Goal: Transaction & Acquisition: Purchase product/service

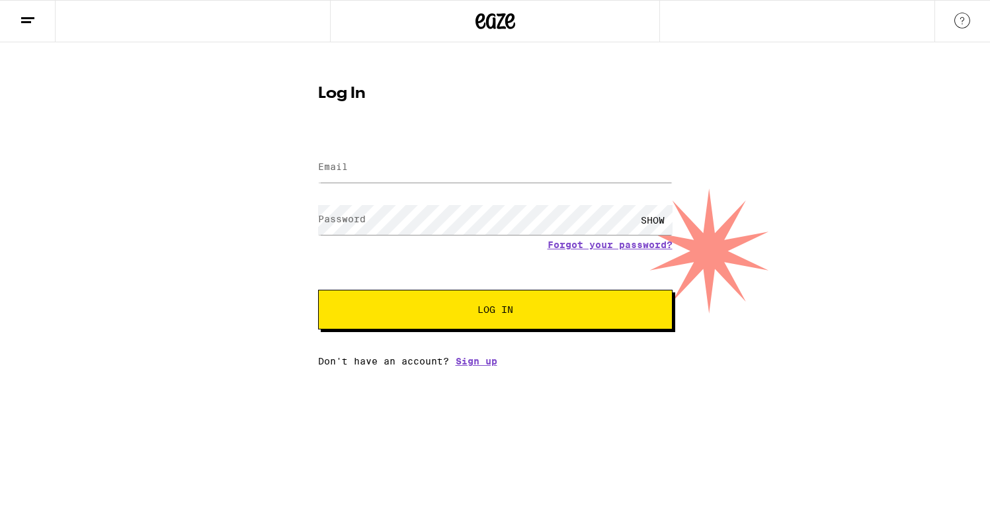
click at [504, 19] on icon at bounding box center [496, 21] width 40 height 24
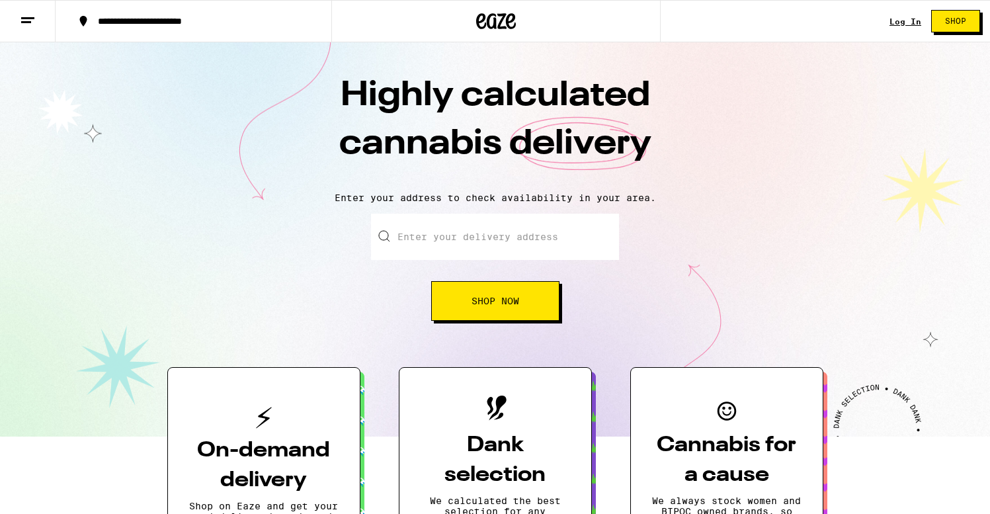
click at [890, 20] on div "**********" at bounding box center [495, 21] width 990 height 42
click at [907, 19] on link "Log In" at bounding box center [906, 21] width 32 height 9
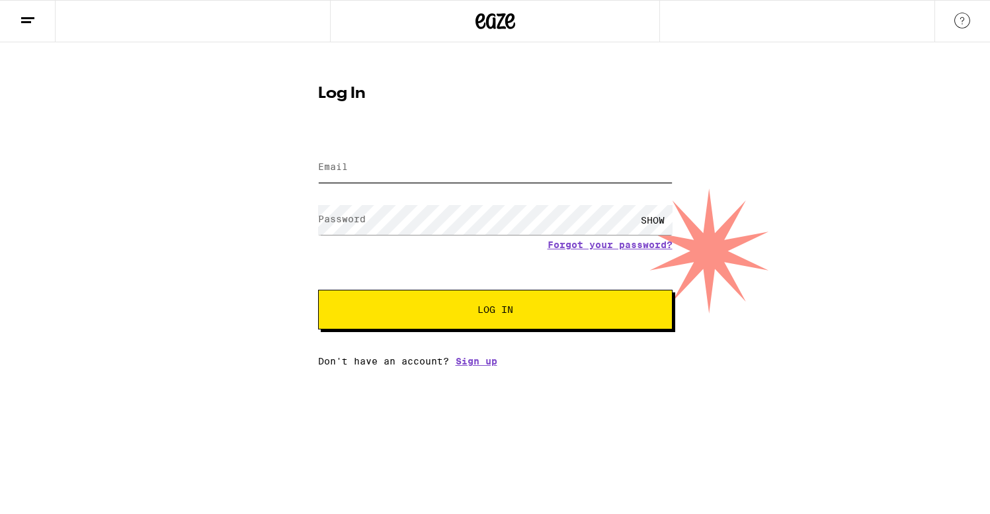
click at [388, 172] on input "Email" at bounding box center [495, 168] width 355 height 30
type input "m.kollas08@gmail.com"
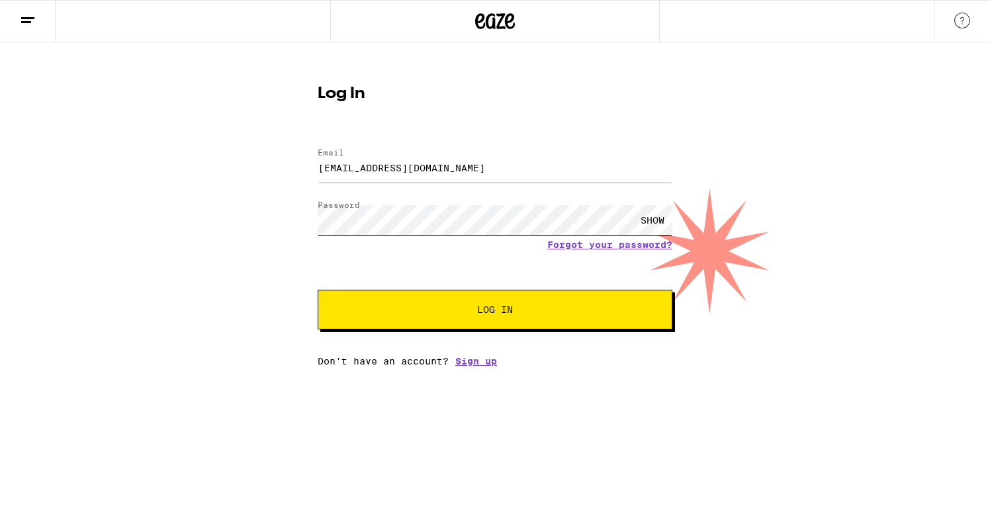
click at [317, 290] on button "Log In" at bounding box center [494, 310] width 355 height 40
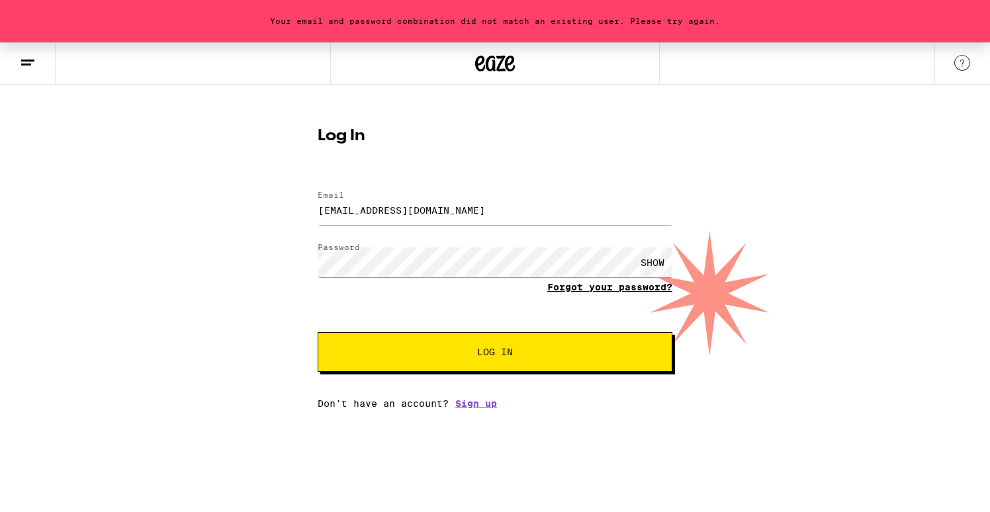
click at [623, 288] on link "Forgot your password?" at bounding box center [609, 287] width 125 height 11
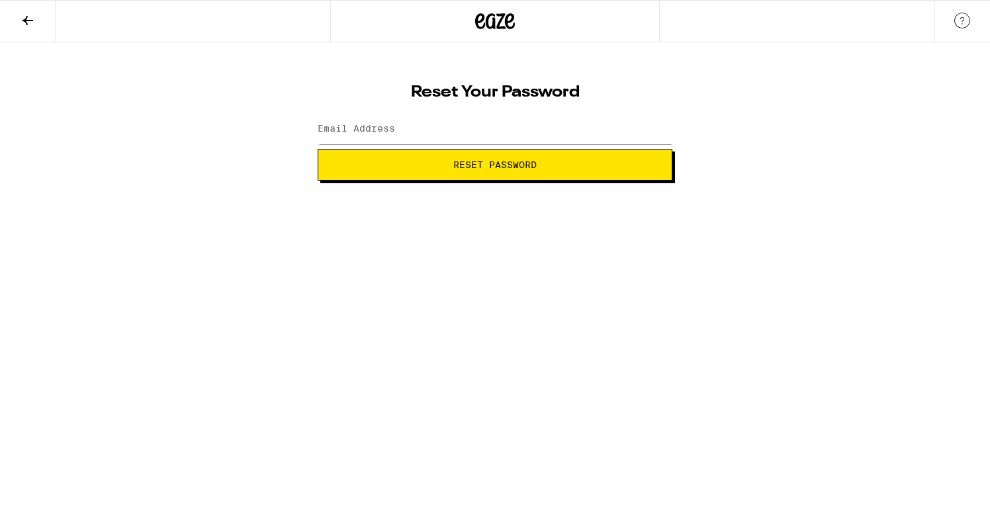
click at [385, 112] on div at bounding box center [494, 129] width 355 height 39
click at [384, 137] on input "Email Address" at bounding box center [494, 129] width 355 height 30
type input "m.kollas08@gmail.com"
click at [399, 172] on button "Reset Password" at bounding box center [494, 165] width 355 height 32
click at [650, 132] on div "SHOW" at bounding box center [652, 129] width 40 height 30
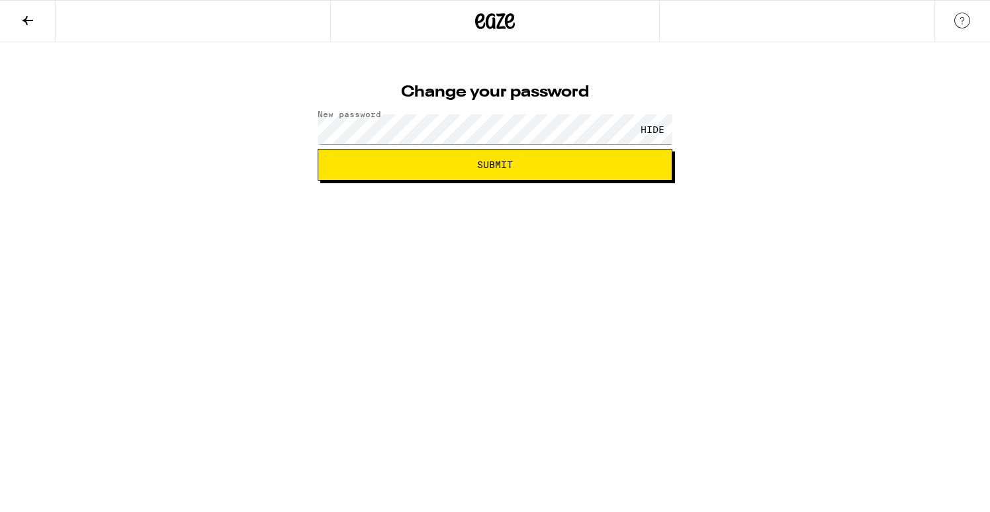
click at [467, 169] on button "Submit" at bounding box center [494, 165] width 355 height 32
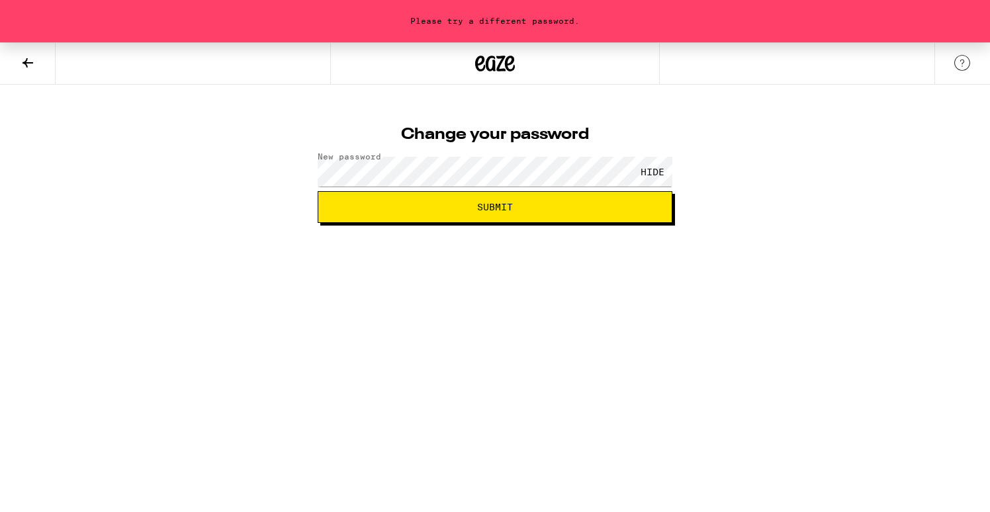
click at [562, 223] on html "Please try a different password. Change your password New password HIDE Submit" at bounding box center [495, 111] width 990 height 223
click at [562, 208] on span "Submit" at bounding box center [495, 206] width 332 height 9
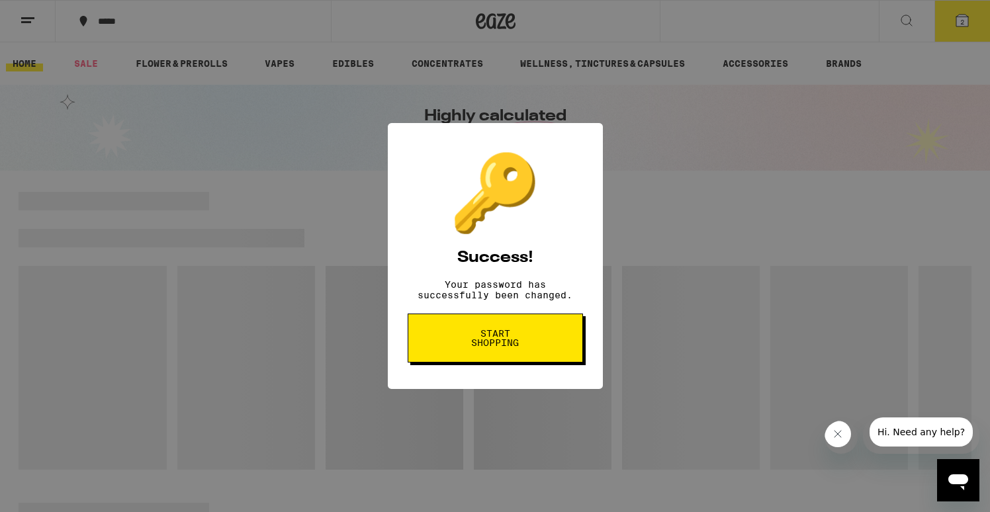
click at [513, 347] on span "Start shopping" at bounding box center [495, 338] width 68 height 19
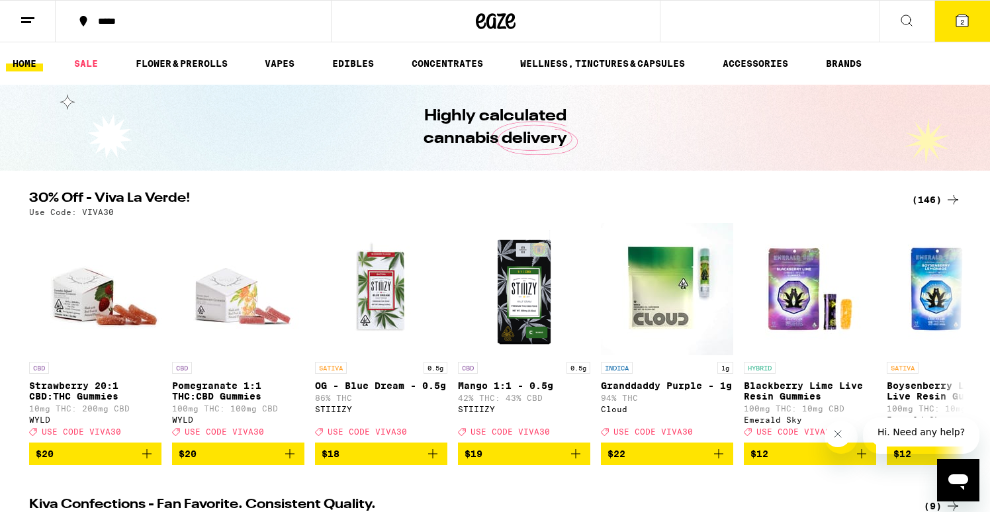
click at [19, 15] on button at bounding box center [28, 22] width 56 height 42
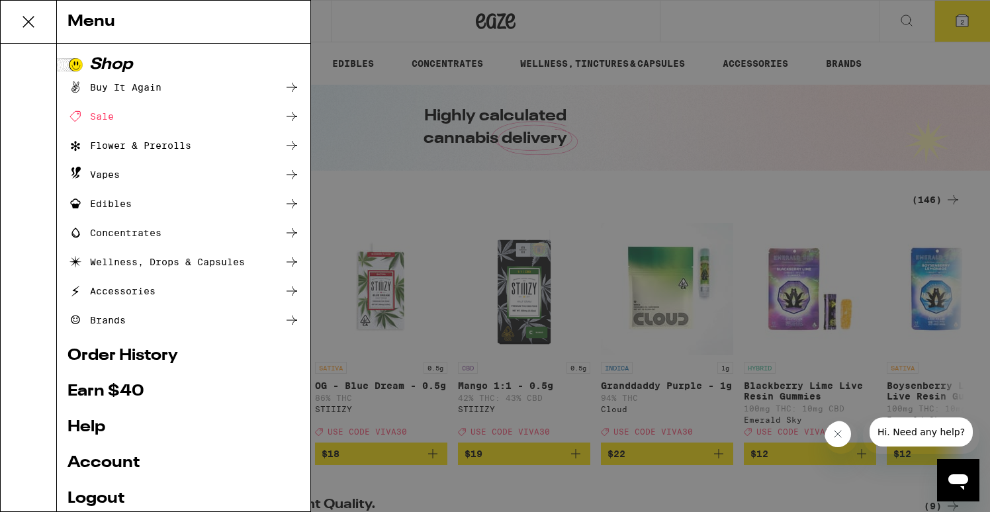
click at [470, 148] on div "Menu Shop Buy It Again Sale Flower & Prerolls Vapes Edibles Concentrates Wellne…" at bounding box center [495, 256] width 990 height 512
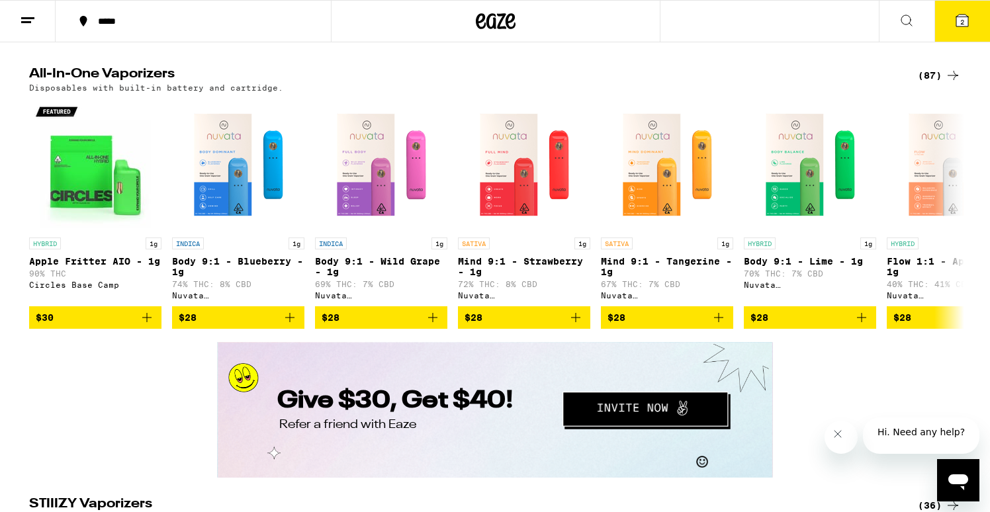
scroll to position [1927, 0]
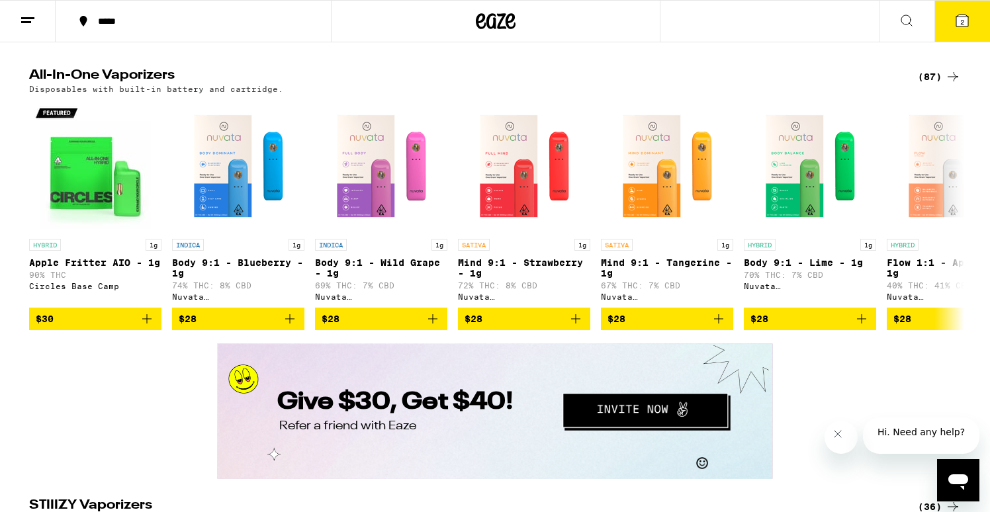
click at [937, 85] on div "(87)" at bounding box center [938, 77] width 43 height 16
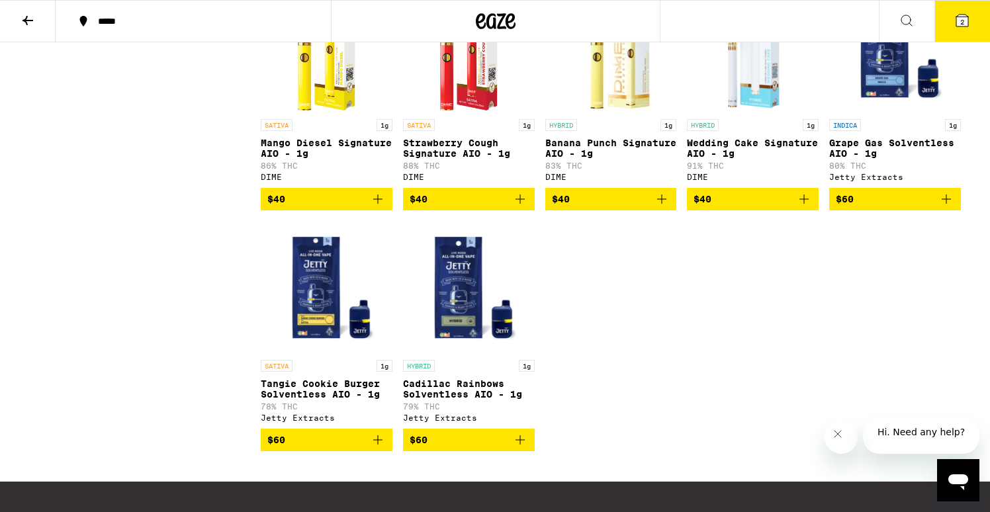
scroll to position [4143, 0]
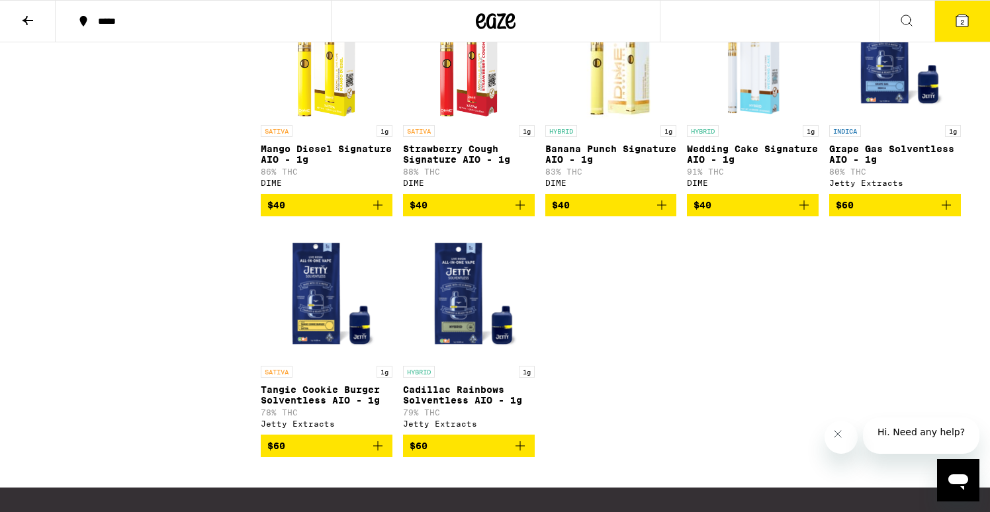
click at [26, 16] on icon at bounding box center [28, 21] width 16 height 16
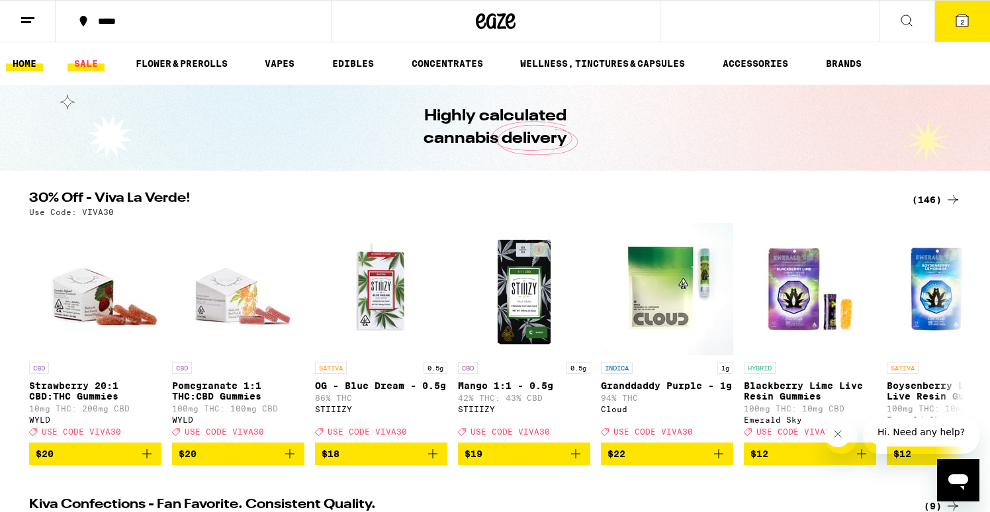
click at [84, 62] on link "SALE" at bounding box center [85, 64] width 37 height 16
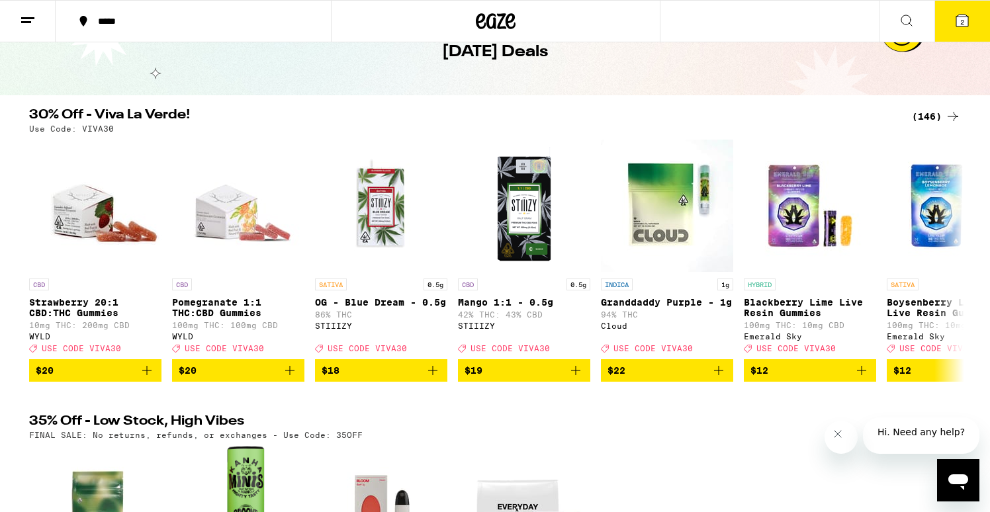
scroll to position [61, 0]
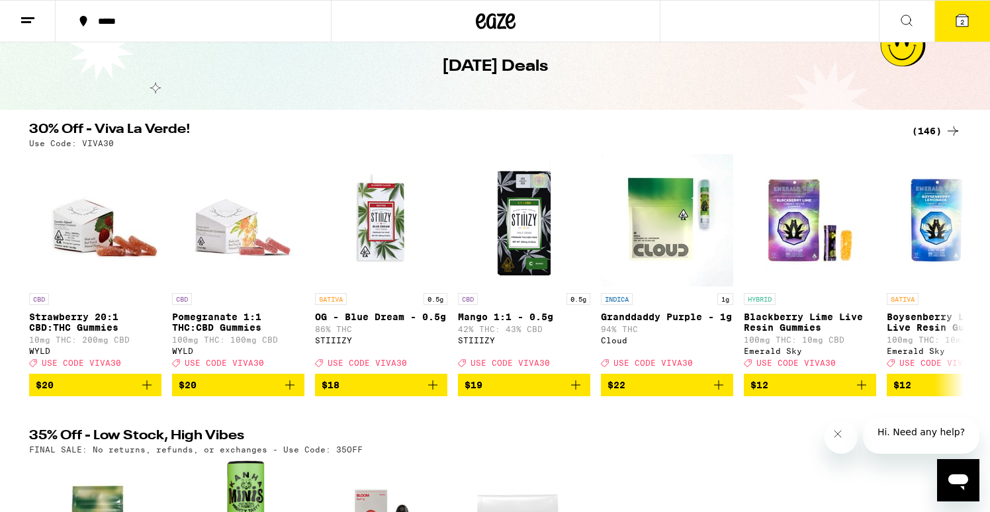
click at [948, 126] on icon at bounding box center [953, 131] width 16 height 16
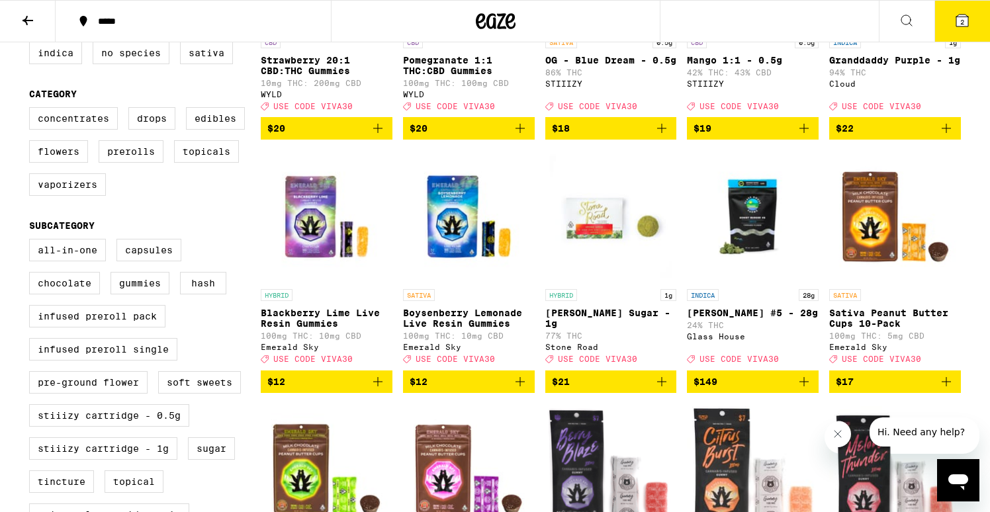
scroll to position [291, 0]
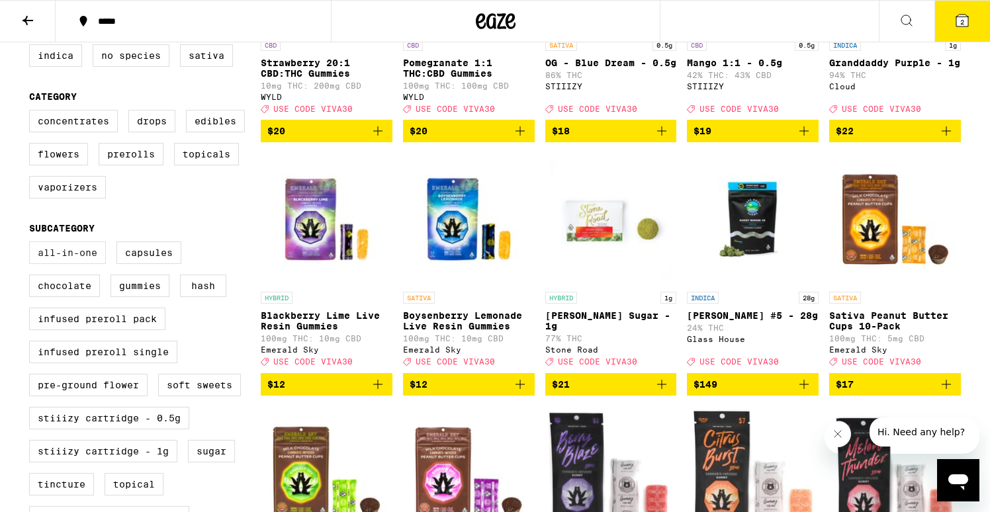
click at [71, 264] on label "All-In-One" at bounding box center [67, 252] width 77 height 22
click at [32, 244] on input "All-In-One" at bounding box center [32, 243] width 1 height 1
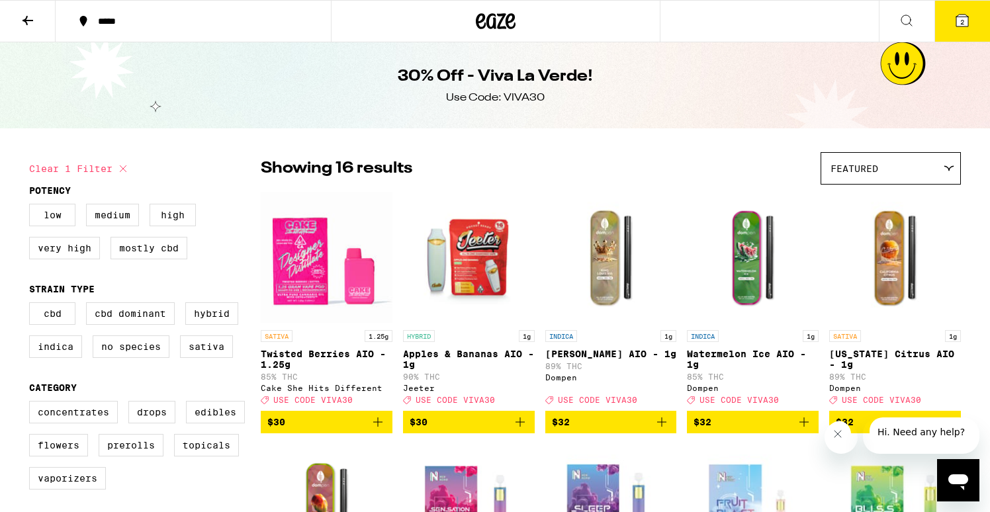
click at [302, 225] on img "Open page for Twisted Berries AIO - 1.25g from Cake She Hits Different" at bounding box center [327, 257] width 132 height 132
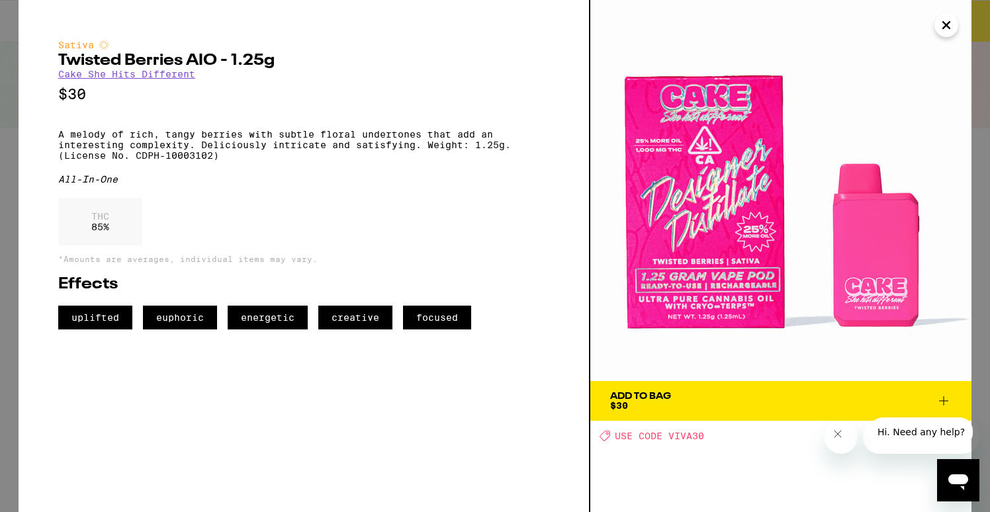
click at [661, 383] on button "Add To Bag $30" at bounding box center [780, 401] width 381 height 40
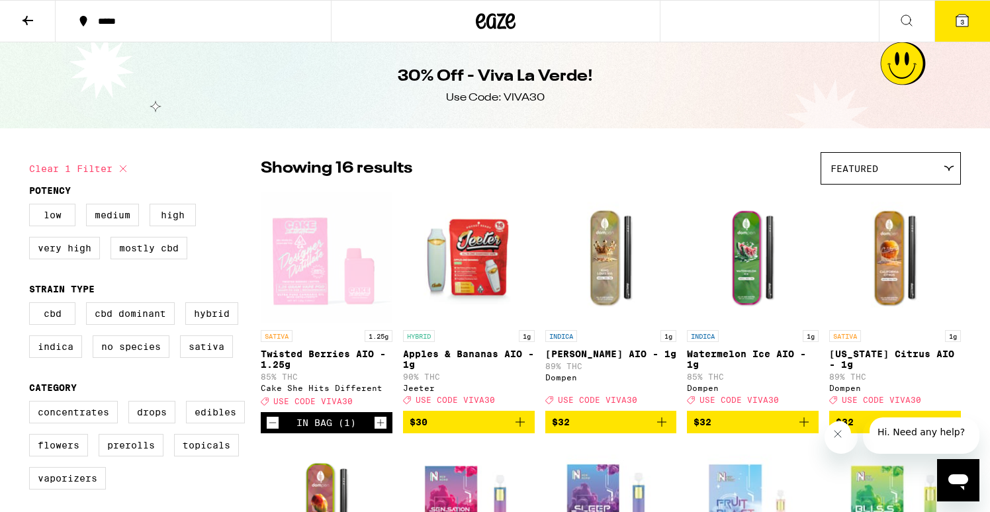
click at [123, 167] on icon at bounding box center [123, 169] width 16 height 16
checkbox input "false"
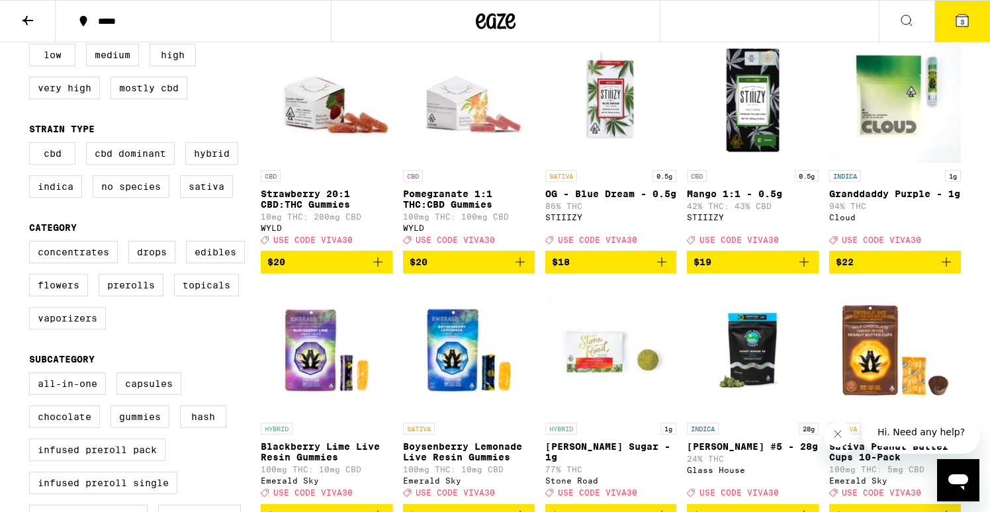
scroll to position [163, 0]
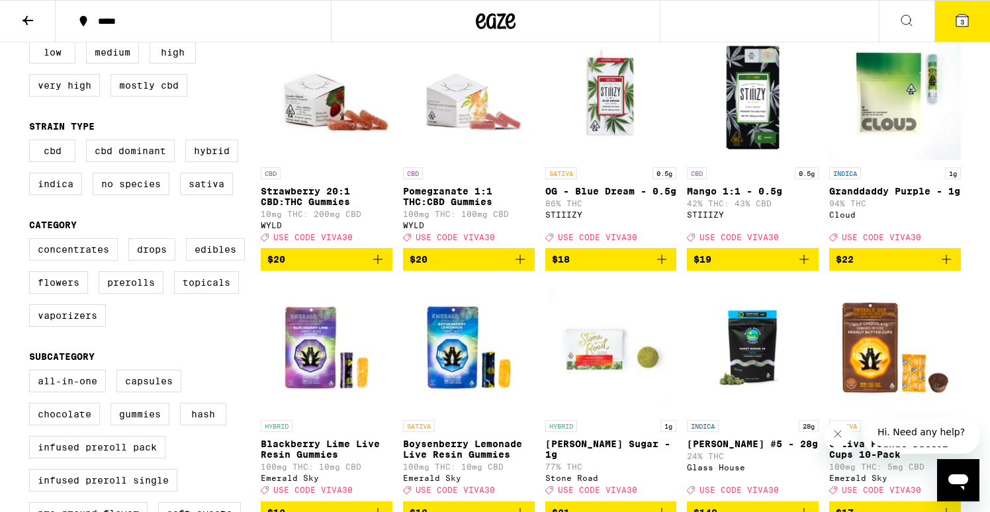
click at [956, 5] on button "3" at bounding box center [962, 21] width 56 height 41
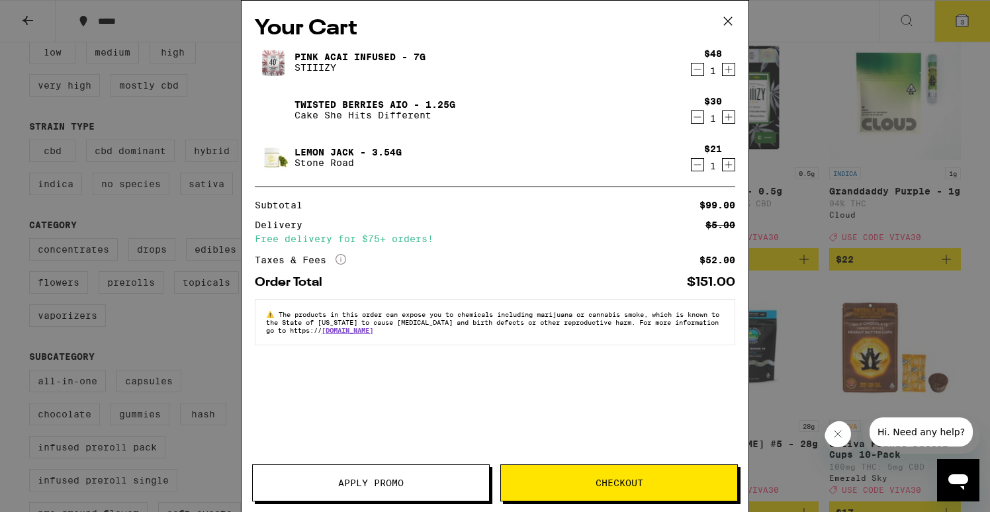
click at [700, 163] on icon "Decrement" at bounding box center [697, 165] width 12 height 16
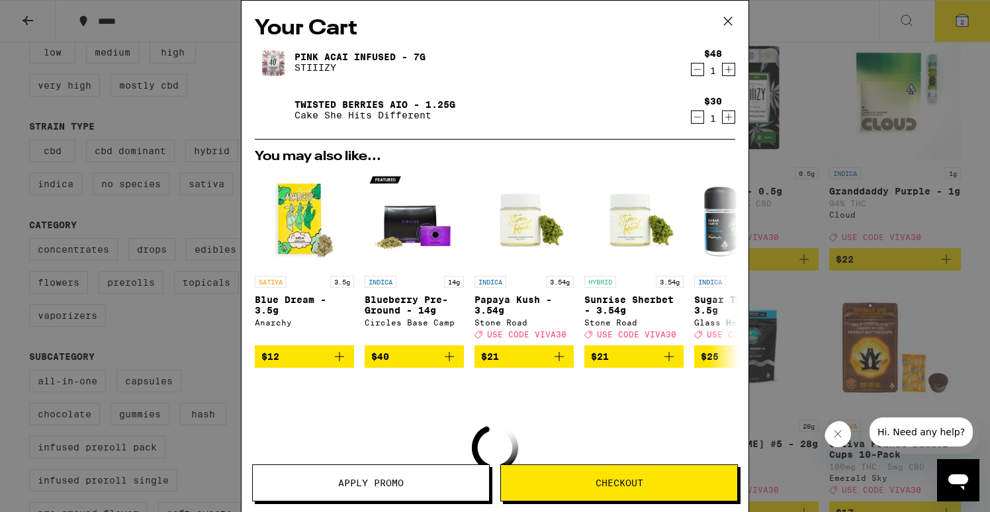
click at [699, 66] on icon "Decrement" at bounding box center [697, 70] width 12 height 16
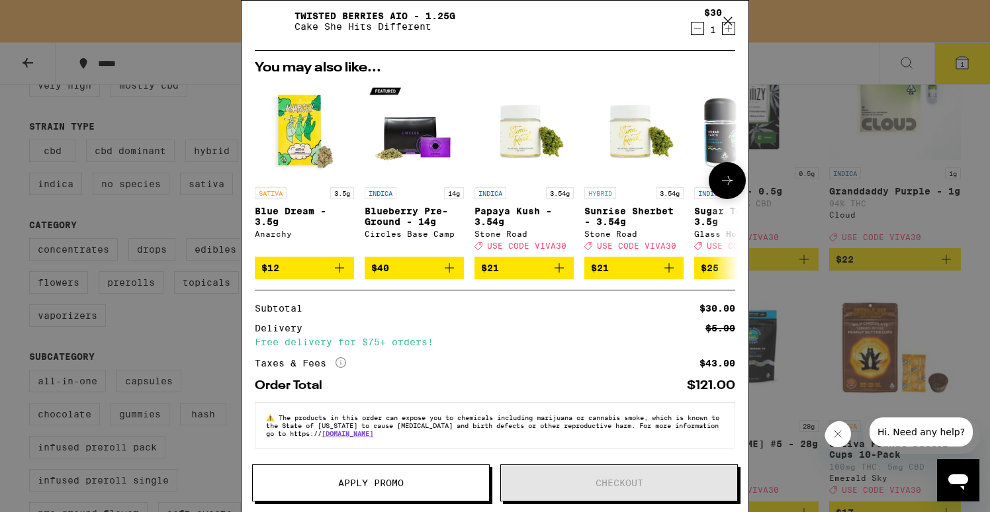
scroll to position [93, 0]
click at [353, 478] on span "Apply Promo" at bounding box center [370, 482] width 65 height 9
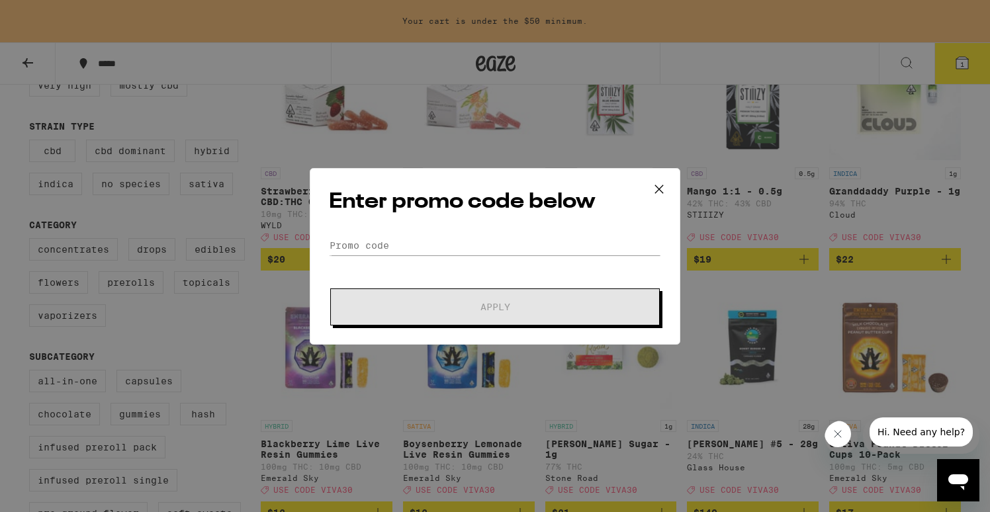
click at [392, 272] on form "Promo Code Apply" at bounding box center [495, 280] width 332 height 90
click at [392, 259] on form "Promo Code Apply" at bounding box center [495, 280] width 332 height 90
click at [392, 253] on input "Promo Code" at bounding box center [495, 245] width 332 height 20
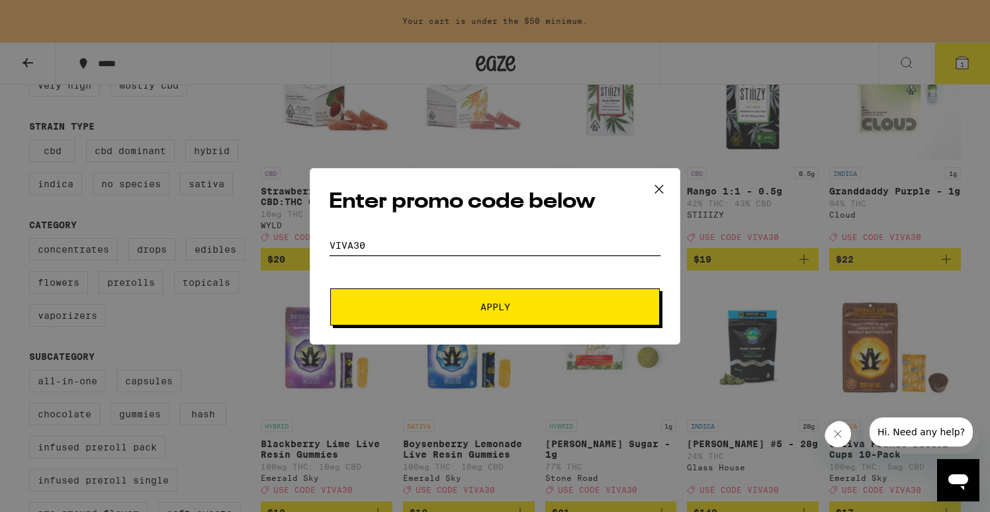
type input "VIva30"
click at [330, 288] on button "Apply" at bounding box center [494, 306] width 329 height 37
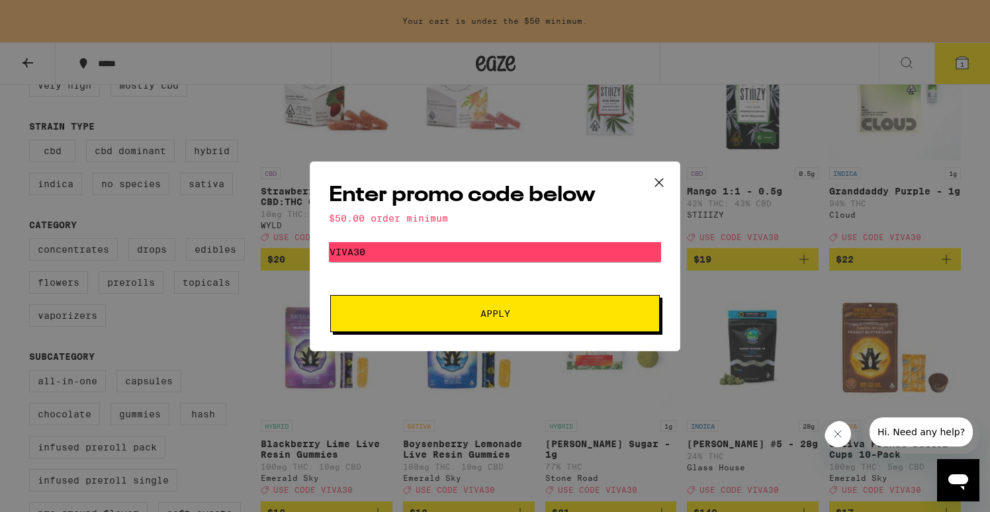
click at [484, 335] on div "Enter promo code below $50.00 order minimum Promo Code VIva30 Apply" at bounding box center [495, 256] width 370 height 190
click at [663, 178] on icon at bounding box center [659, 183] width 20 height 20
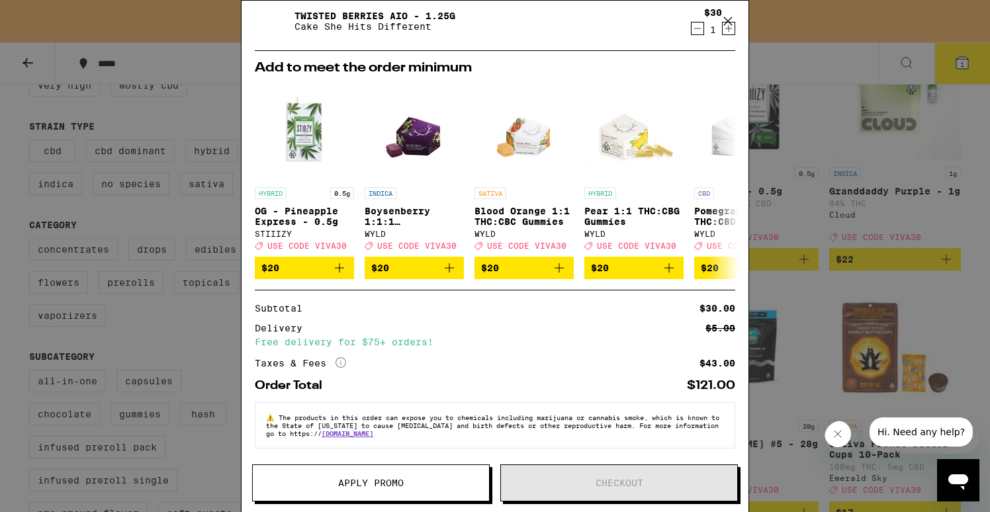
scroll to position [92, 0]
click at [330, 362] on div "Taxes & Fees More Info" at bounding box center [300, 363] width 91 height 12
click at [343, 364] on icon "More Info" at bounding box center [340, 362] width 11 height 11
